Goal: Information Seeking & Learning: Learn about a topic

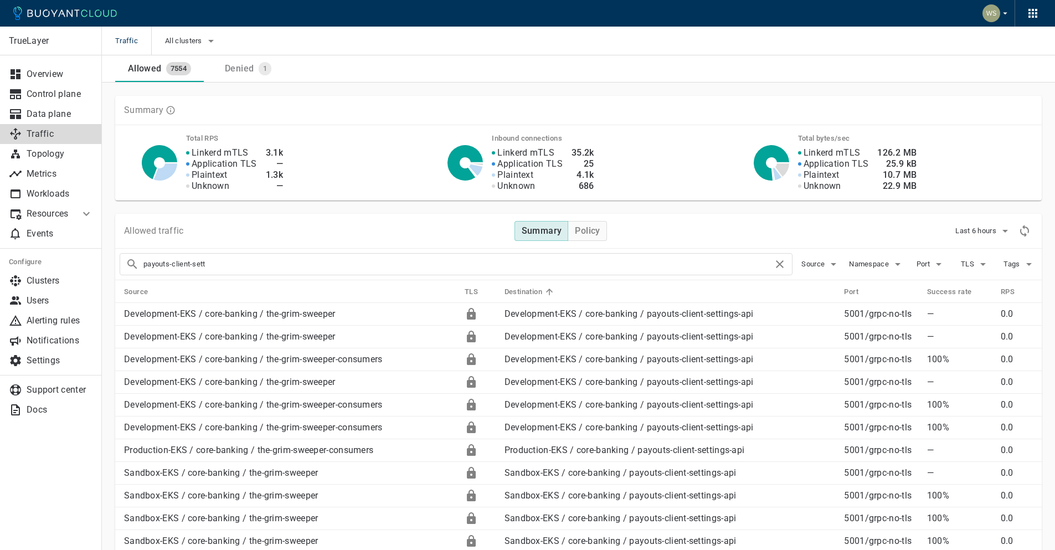
click at [1020, 240] on div "Allowed traffic Summary Policy Last 6 hours" at bounding box center [578, 231] width 927 height 35
click at [1022, 236] on icon "Refresh metrics" at bounding box center [1024, 230] width 13 height 13
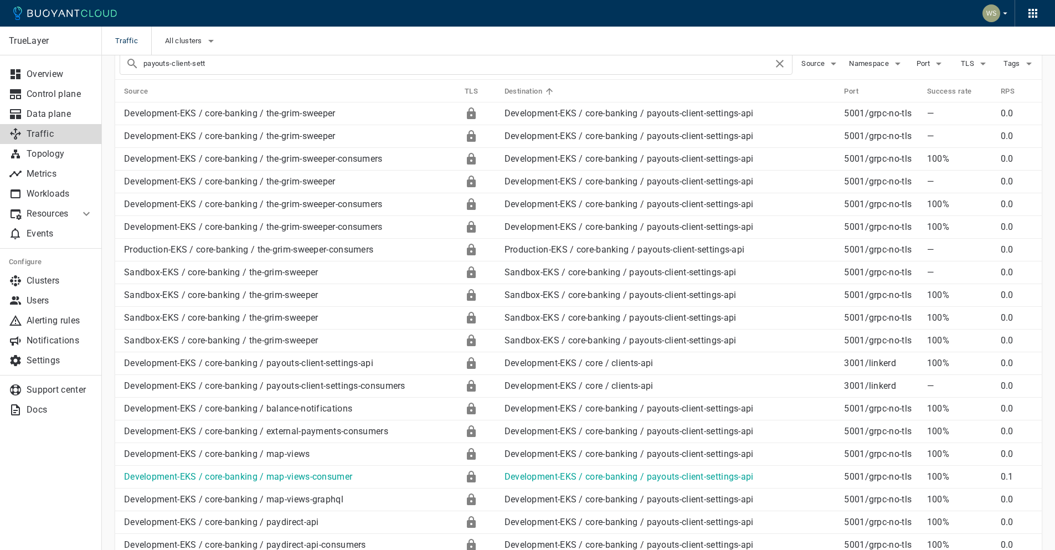
scroll to position [200, 0]
click at [548, 89] on icon at bounding box center [549, 92] width 7 height 7
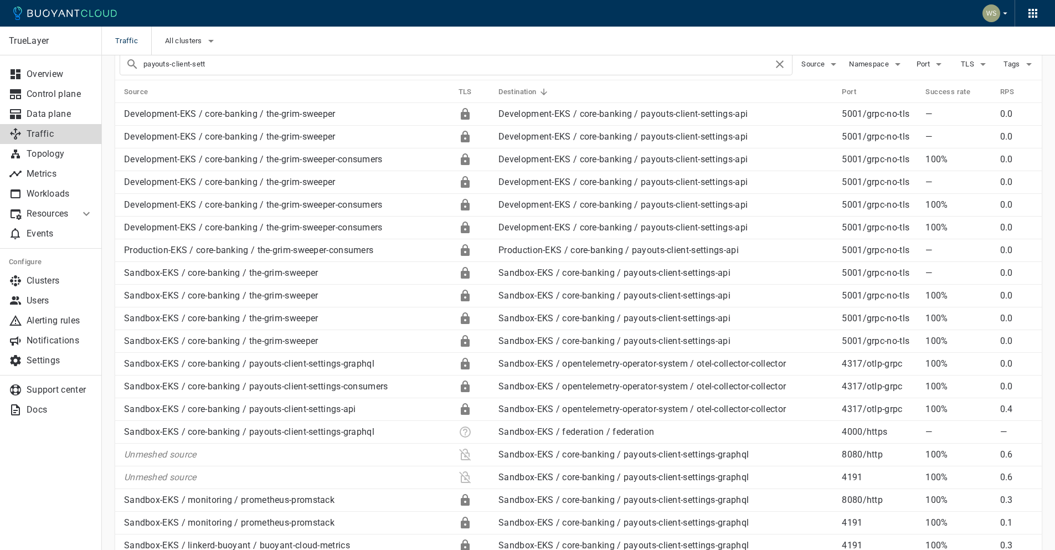
click at [545, 91] on icon at bounding box center [544, 92] width 10 height 10
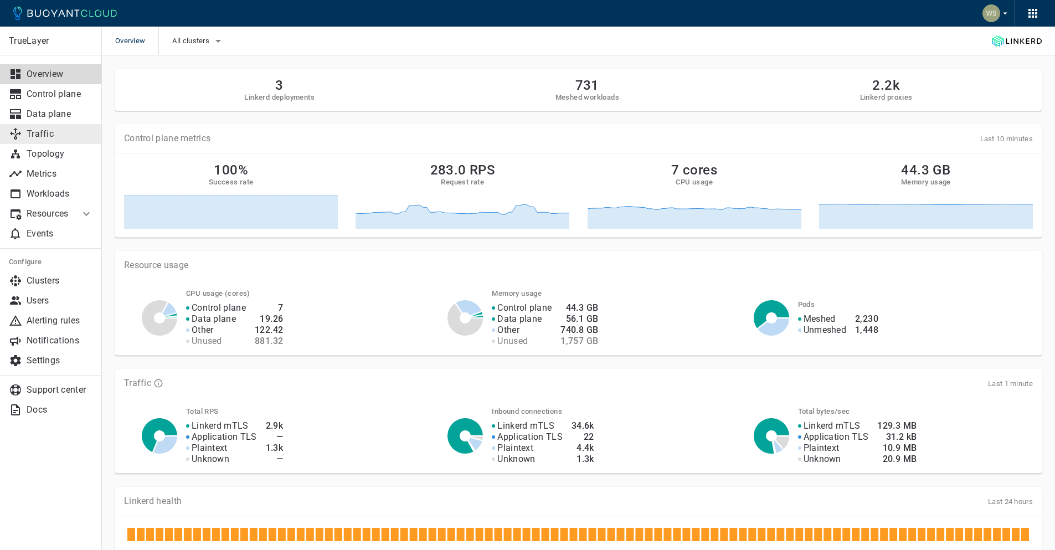
click at [60, 137] on p "Traffic" at bounding box center [60, 133] width 66 height 11
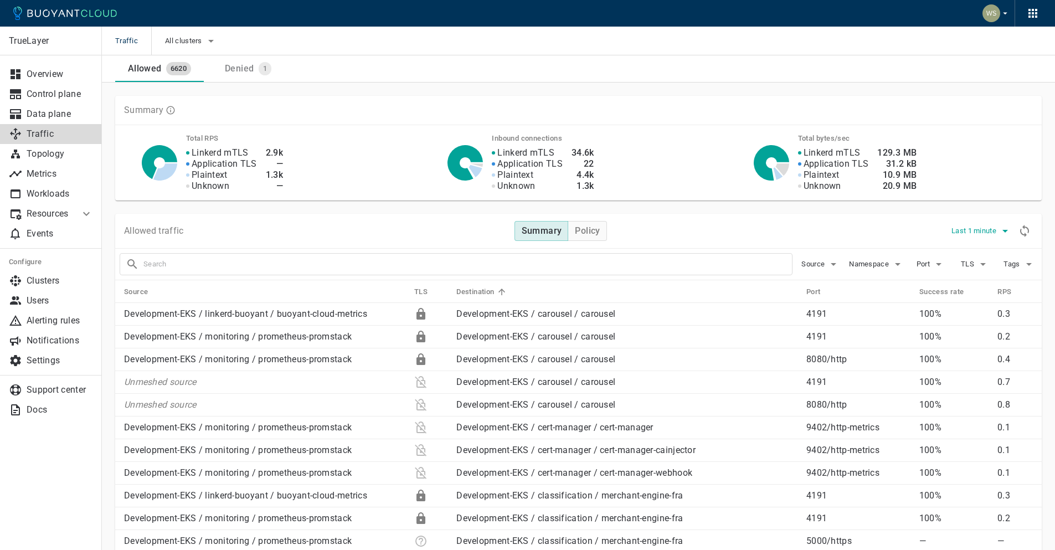
click at [981, 228] on span "Last 1 minute" at bounding box center [974, 231] width 47 height 9
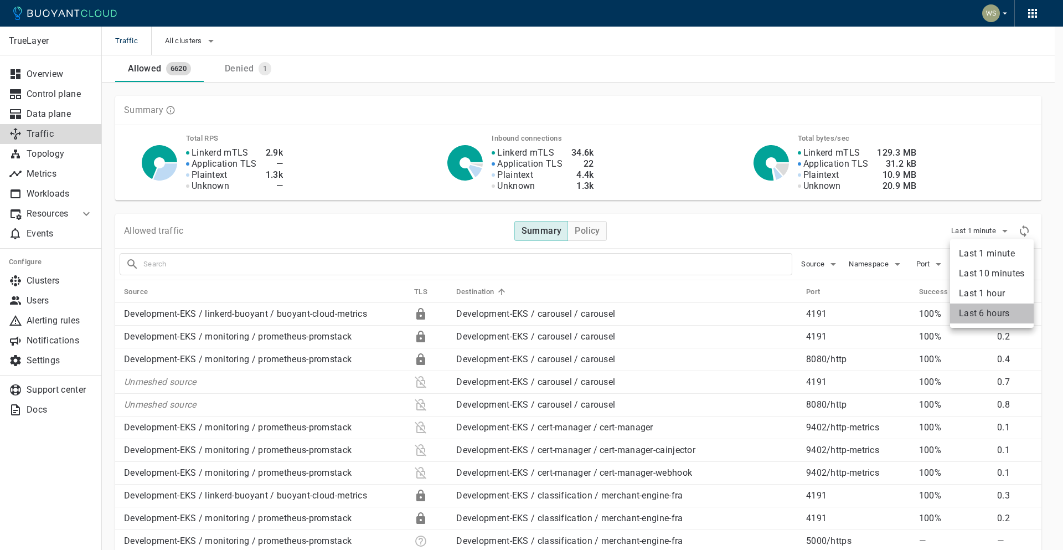
click at [971, 308] on li "Last 6 hours" at bounding box center [992, 313] width 84 height 20
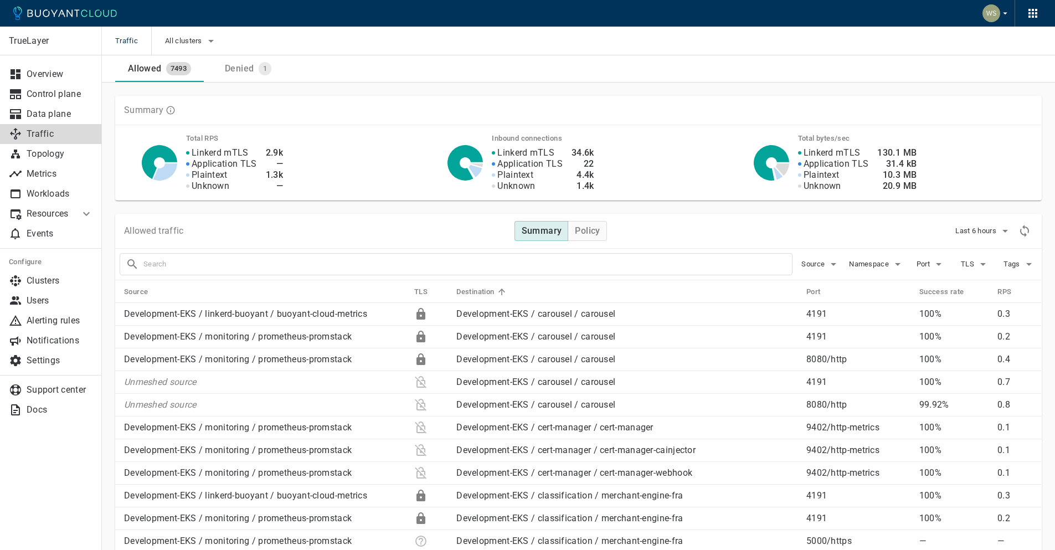
click at [520, 270] on input "text" at bounding box center [467, 264] width 649 height 16
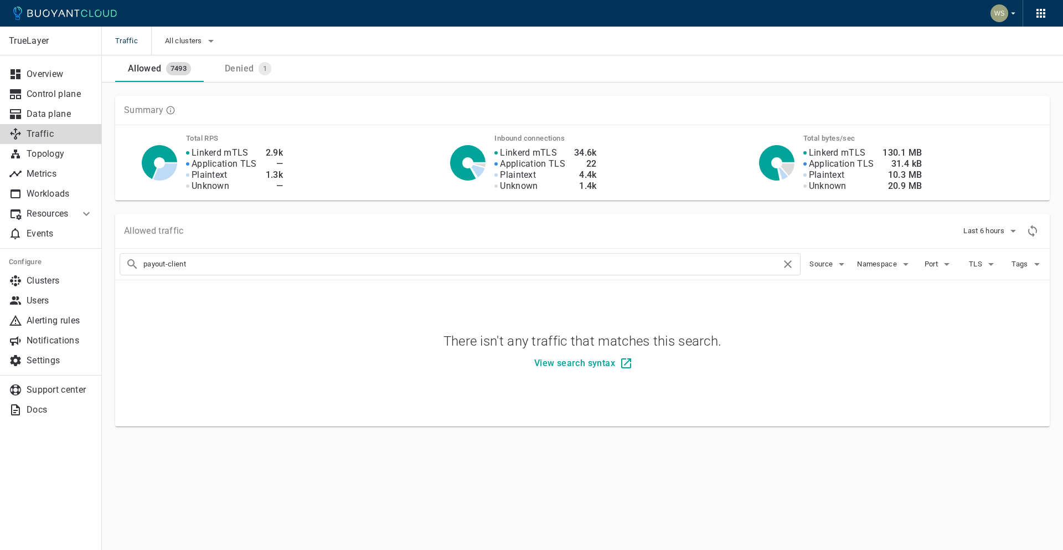
click at [164, 264] on input "payout-client" at bounding box center [462, 264] width 638 height 16
type input "payouts-client"
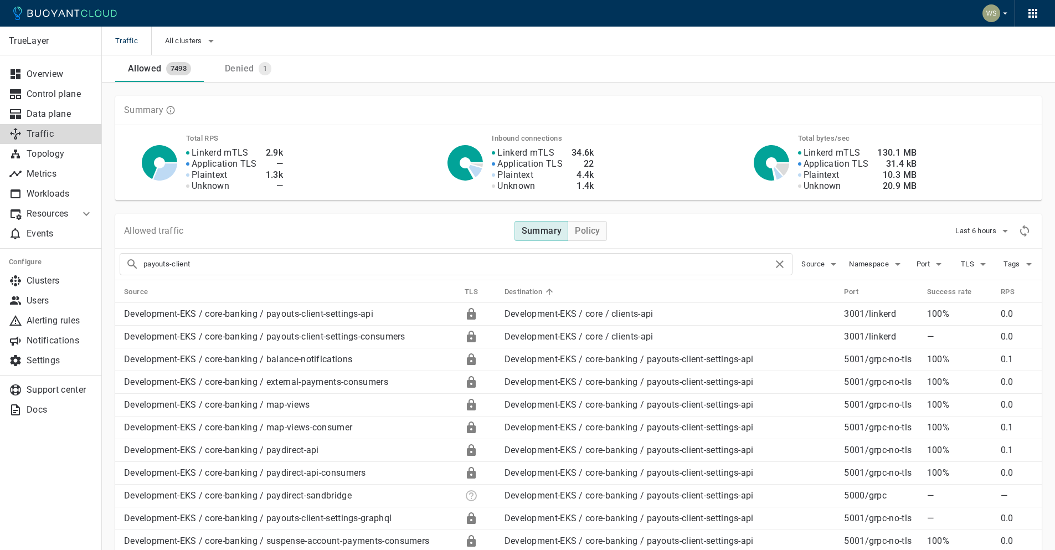
click at [714, 292] on th "Destination" at bounding box center [666, 291] width 340 height 23
click at [599, 289] on th "Destination" at bounding box center [666, 291] width 340 height 23
click at [546, 287] on icon at bounding box center [549, 292] width 10 height 10
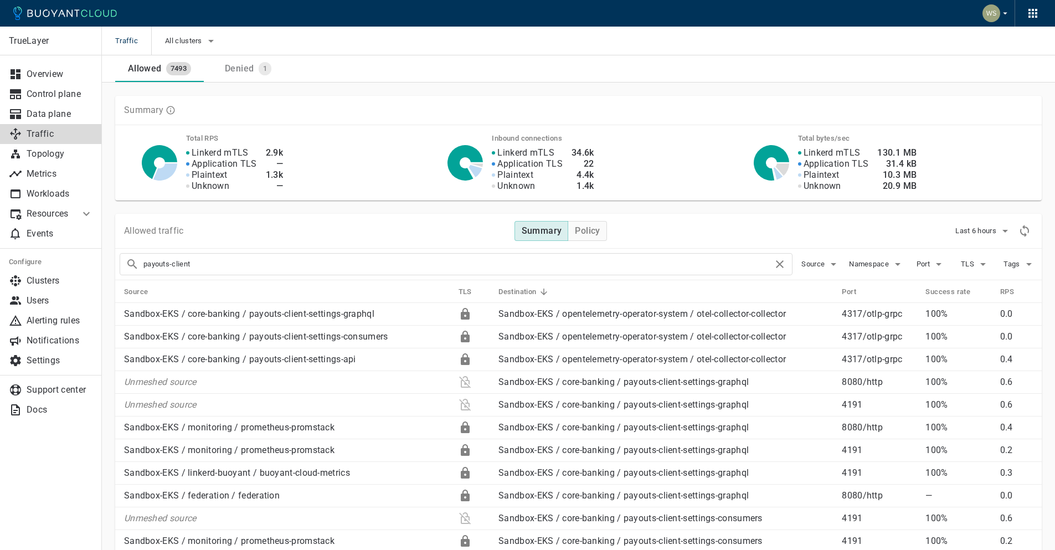
click at [542, 287] on icon at bounding box center [544, 292] width 10 height 10
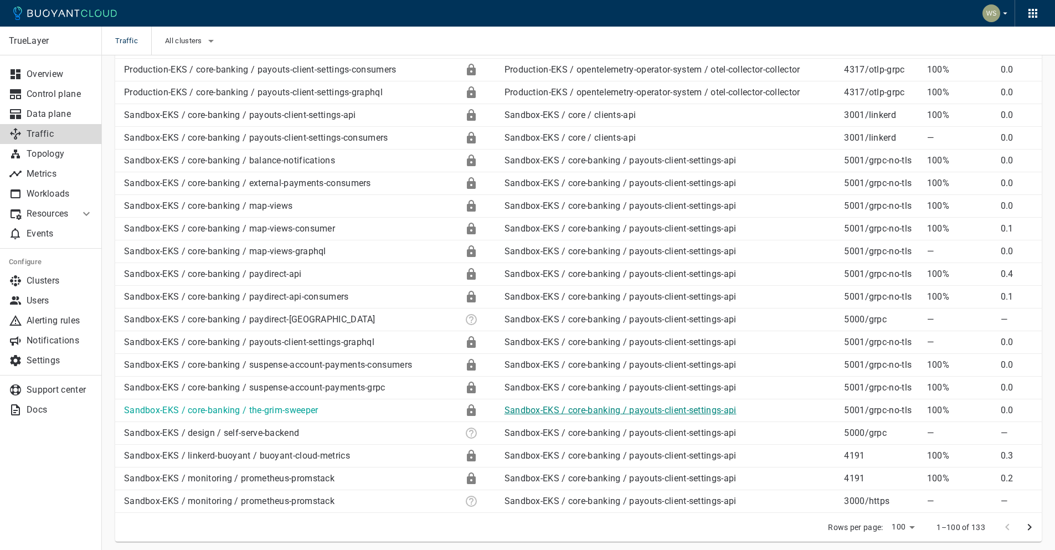
scroll to position [2097, 0]
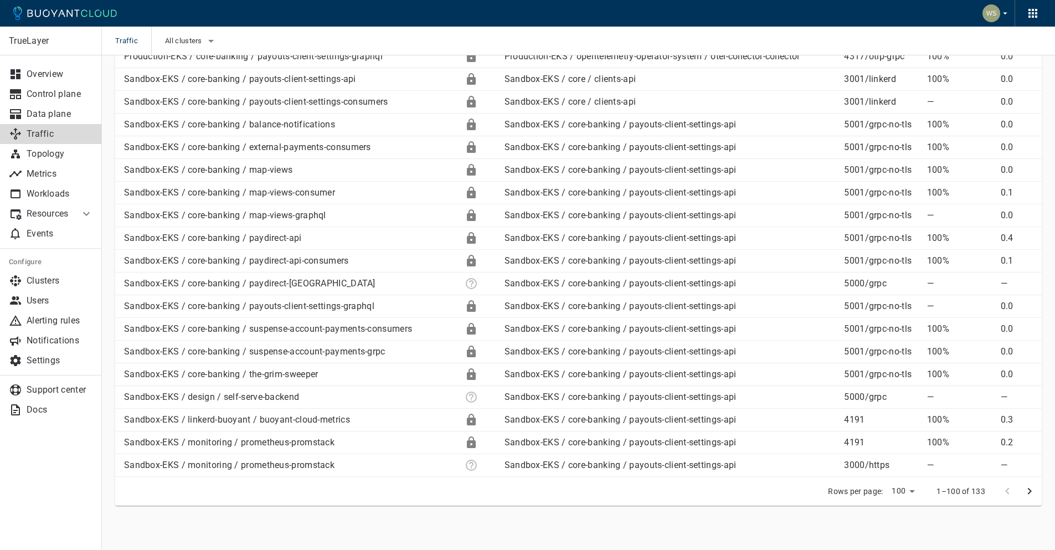
click at [1032, 490] on icon "next page" at bounding box center [1029, 491] width 13 height 13
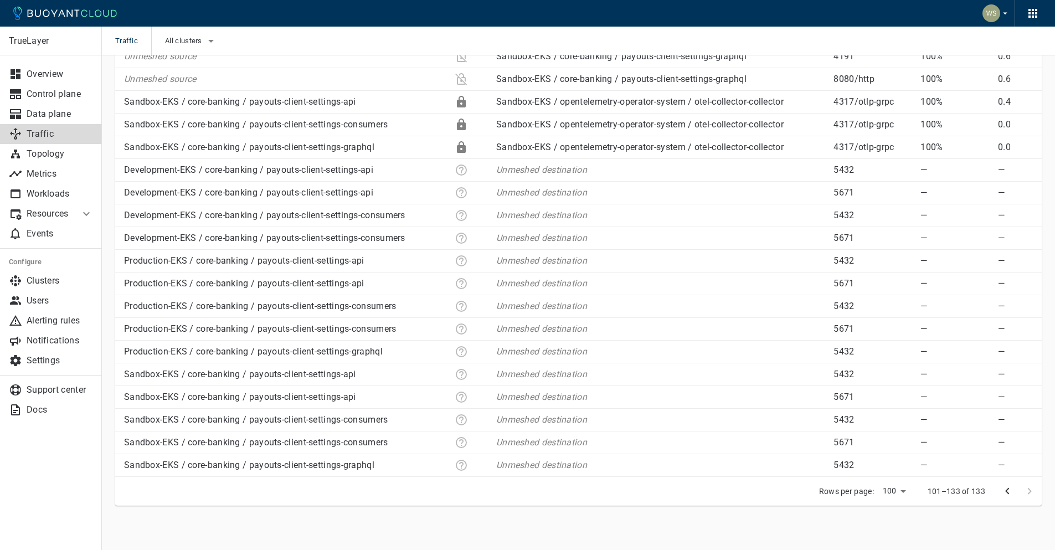
scroll to position [575, 0]
click at [999, 494] on button "previous page" at bounding box center [1007, 491] width 22 height 22
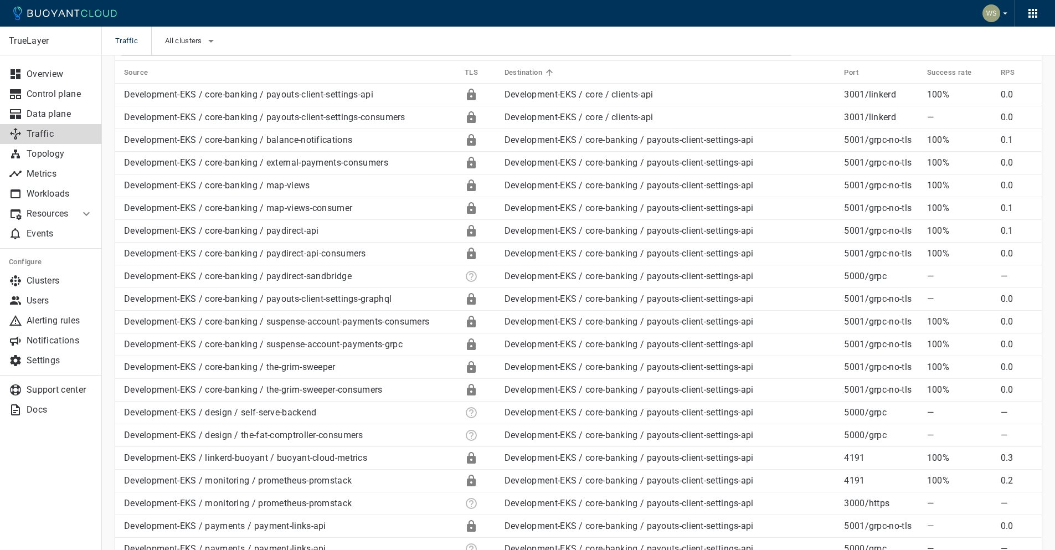
scroll to position [0, 0]
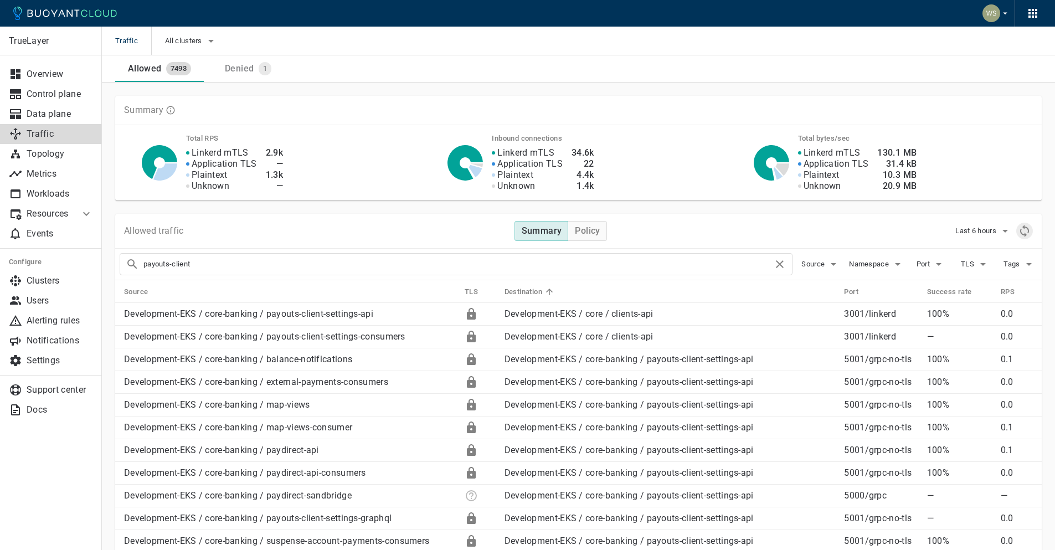
click at [1020, 231] on icon "Refresh metrics" at bounding box center [1024, 231] width 9 height 12
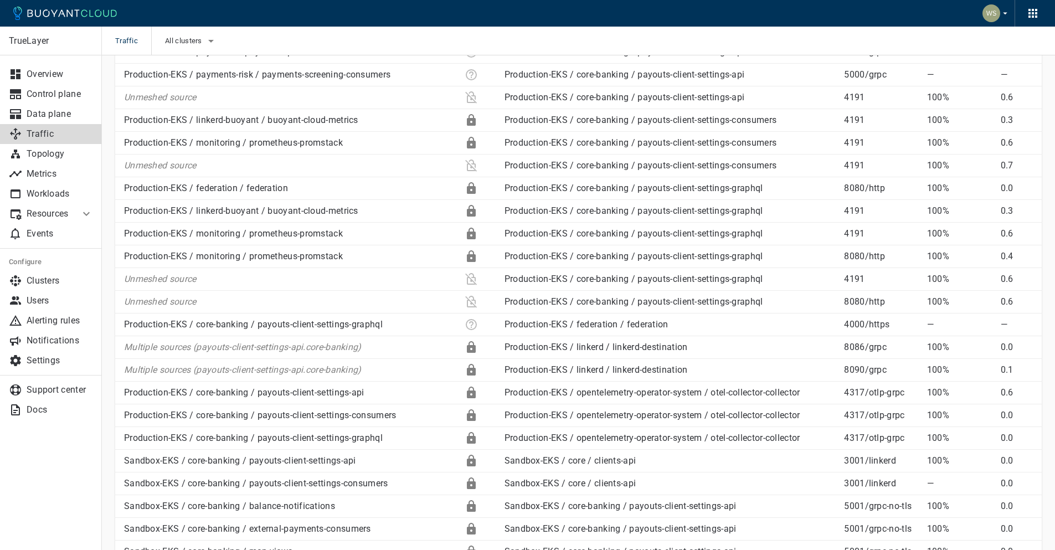
scroll to position [2097, 0]
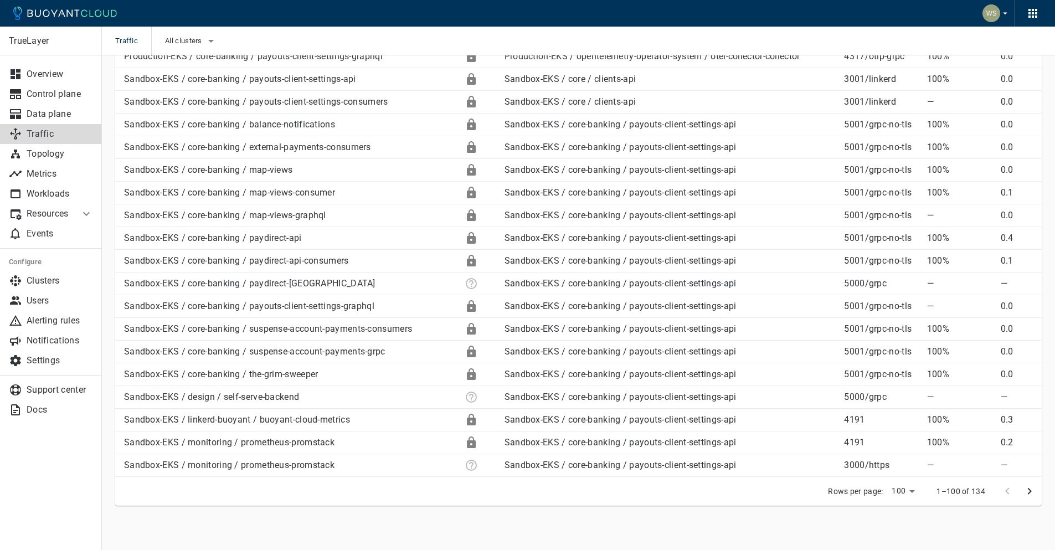
click at [1033, 495] on icon "next page" at bounding box center [1029, 491] width 13 height 13
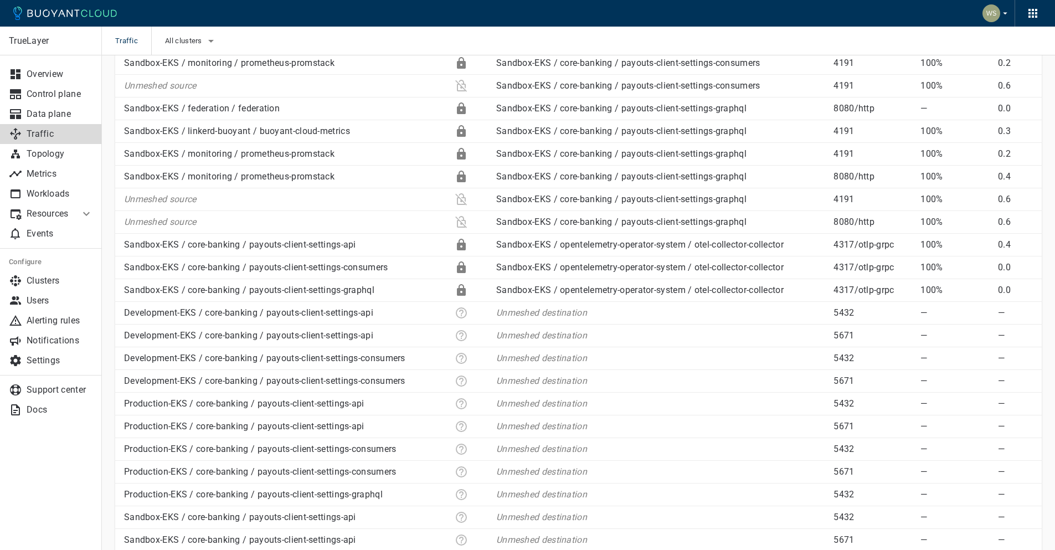
scroll to position [598, 0]
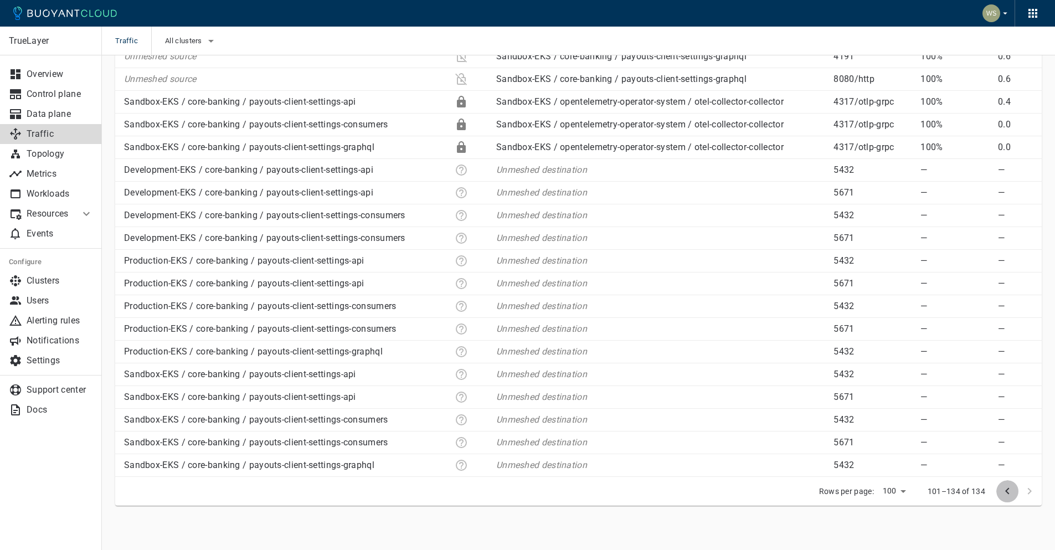
click at [1011, 494] on icon "previous page" at bounding box center [1007, 491] width 13 height 13
